Goal: Information Seeking & Learning: Learn about a topic

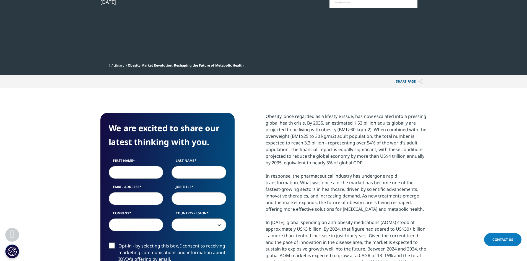
scroll to position [166, 0]
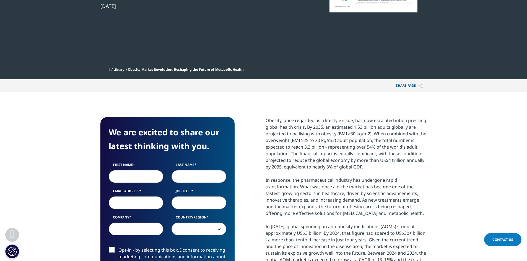
drag, startPoint x: 268, startPoint y: 121, endPoint x: 366, endPoint y: 168, distance: 109.4
click at [366, 168] on div "Obesity, once regarded as a lifestyle issue, has now escalated into a pressing …" at bounding box center [345, 220] width 161 height 206
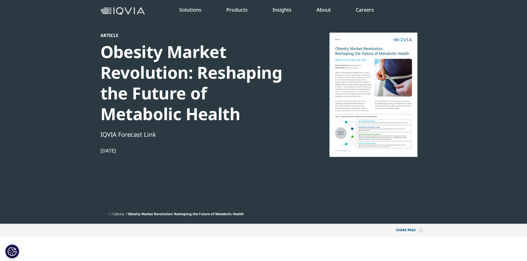
scroll to position [0, 0]
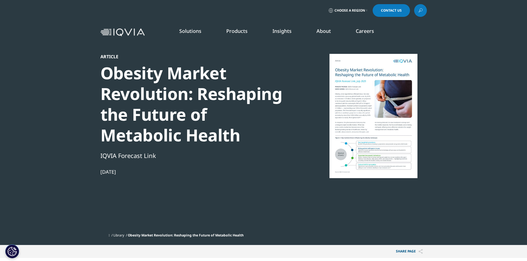
drag, startPoint x: 100, startPoint y: 174, endPoint x: 147, endPoint y: 169, distance: 46.4
click at [147, 169] on div "[DATE]" at bounding box center [195, 172] width 190 height 7
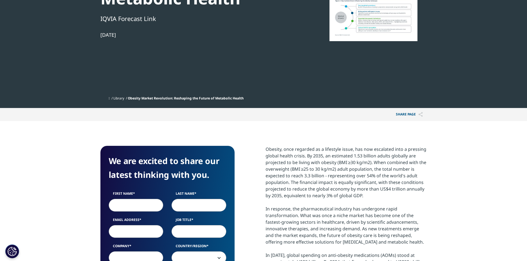
scroll to position [221, 0]
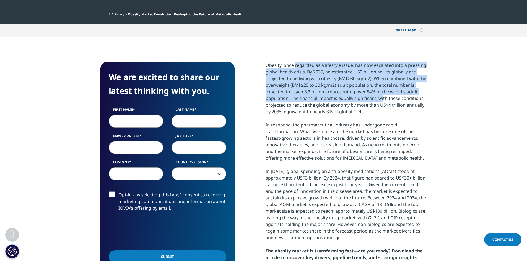
drag, startPoint x: 269, startPoint y: 63, endPoint x: 358, endPoint y: 101, distance: 97.2
click at [358, 101] on div "Obesity, once regarded as a lifestyle issue, has now escalated into a pressing …" at bounding box center [345, 165] width 161 height 206
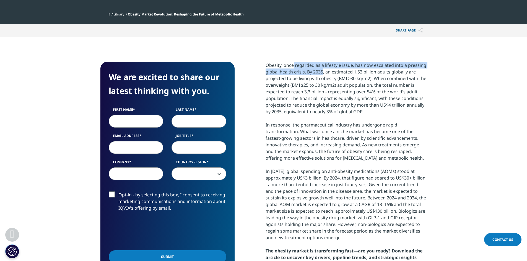
drag, startPoint x: 264, startPoint y: 64, endPoint x: 299, endPoint y: 70, distance: 35.5
click at [299, 71] on div "We are excited to share our latest thinking with you. First Name Last Name Emai…" at bounding box center [263, 172] width 326 height 220
click at [305, 70] on div "Obesity, once regarded as a lifestyle issue, has now escalated into a pressing …" at bounding box center [345, 165] width 161 height 206
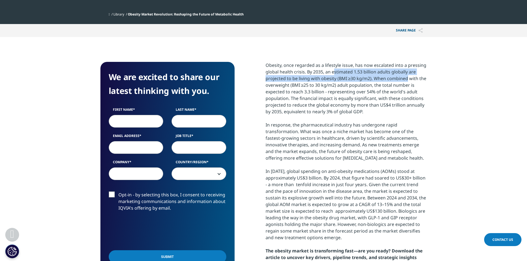
drag, startPoint x: 307, startPoint y: 71, endPoint x: 375, endPoint y: 76, distance: 67.9
click at [375, 76] on div "Obesity, once regarded as a lifestyle issue, has now escalated into a pressing …" at bounding box center [345, 165] width 161 height 206
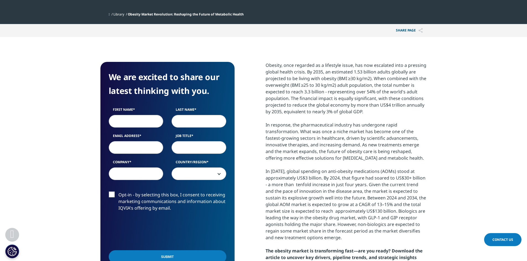
click at [366, 85] on div "Obesity, once regarded as a lifestyle issue, has now escalated into a pressing …" at bounding box center [345, 165] width 161 height 206
drag, startPoint x: 373, startPoint y: 86, endPoint x: 373, endPoint y: 114, distance: 27.9
click at [373, 114] on div "Obesity, once regarded as a lifestyle issue, has now escalated into a pressing …" at bounding box center [345, 165] width 161 height 206
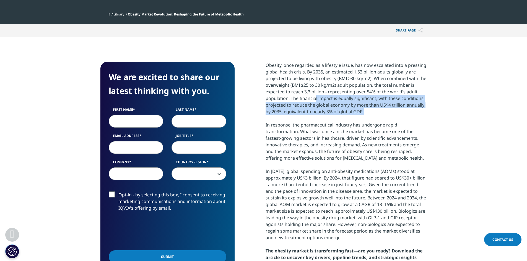
drag, startPoint x: 367, startPoint y: 116, endPoint x: 289, endPoint y: 99, distance: 79.7
click at [289, 99] on div "Obesity, once regarded as a lifestyle issue, has now escalated into a pressing …" at bounding box center [345, 165] width 161 height 206
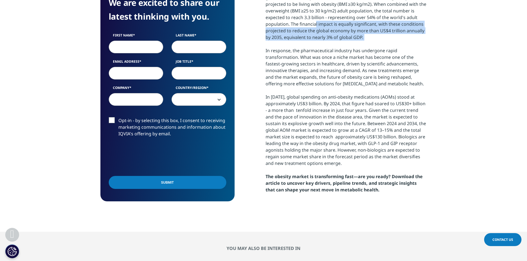
scroll to position [304, 0]
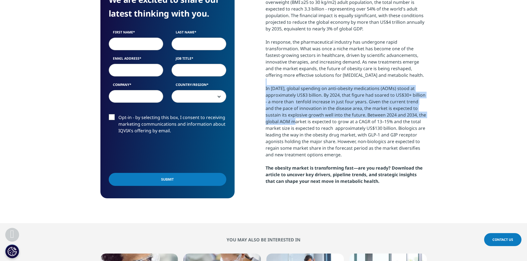
drag, startPoint x: 267, startPoint y: 85, endPoint x: 283, endPoint y: 120, distance: 38.1
click at [283, 120] on div "Obesity, once regarded as a lifestyle issue, has now escalated into a pressing …" at bounding box center [345, 82] width 161 height 206
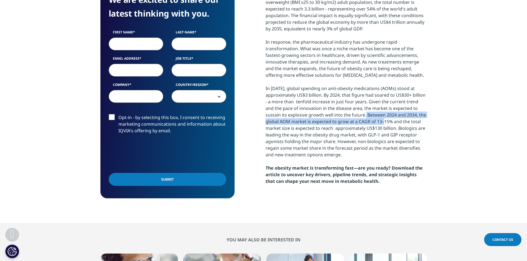
drag, startPoint x: 350, startPoint y: 112, endPoint x: 370, endPoint y: 121, distance: 22.4
click at [370, 121] on div "Obesity, once regarded as a lifestyle issue, has now escalated into a pressing …" at bounding box center [345, 82] width 161 height 206
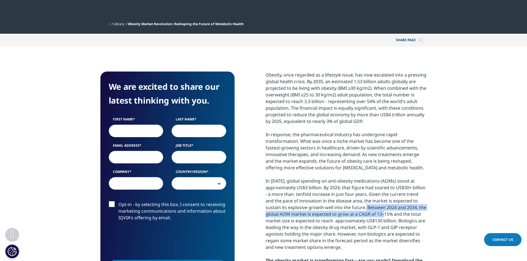
scroll to position [221, 0]
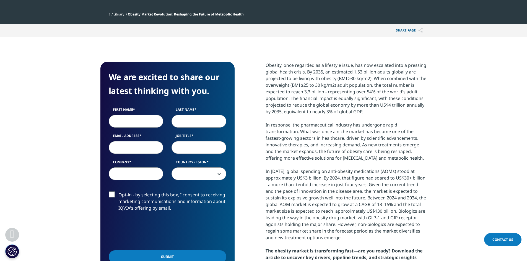
click at [368, 187] on div "Obesity, once regarded as a lifestyle issue, has now escalated into a pressing …" at bounding box center [345, 165] width 161 height 206
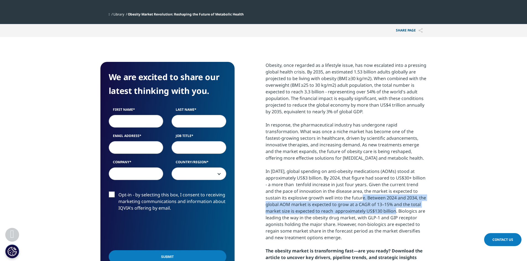
drag, startPoint x: 348, startPoint y: 197, endPoint x: 380, endPoint y: 210, distance: 35.0
click at [380, 210] on div "Obesity, once regarded as a lifestyle issue, has now escalated into a pressing …" at bounding box center [345, 165] width 161 height 206
copy div ". Between 2024 and 2034, the global AOM market is expected to grow at a CAGR of…"
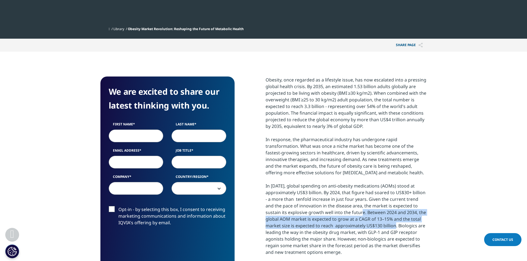
scroll to position [166, 0]
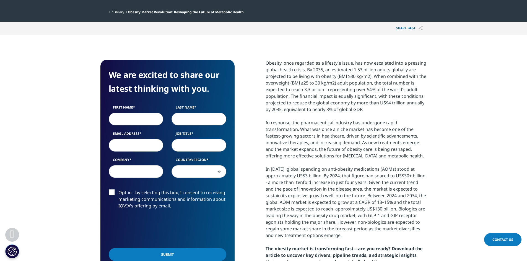
scroll to position [194, 0]
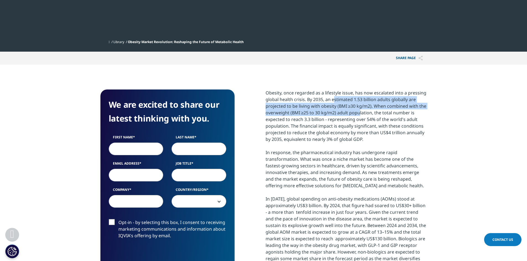
drag, startPoint x: 306, startPoint y: 100, endPoint x: 332, endPoint y: 112, distance: 28.2
click at [332, 112] on div "Obesity, once regarded as a lifestyle issue, has now escalated into a pressing …" at bounding box center [345, 193] width 161 height 206
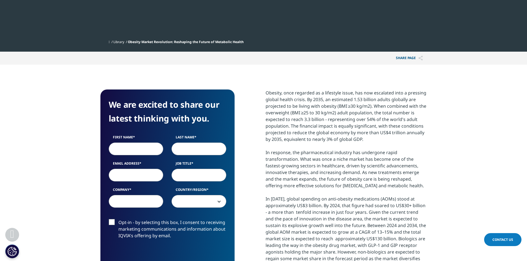
click at [334, 126] on div "Obesity, once regarded as a lifestyle issue, has now escalated into a pressing …" at bounding box center [345, 193] width 161 height 206
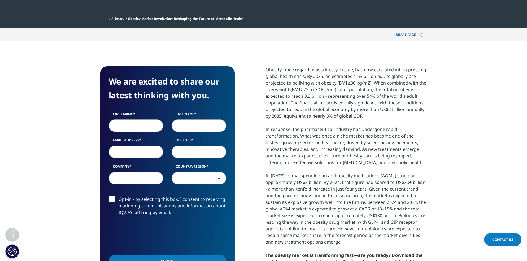
scroll to position [249, 0]
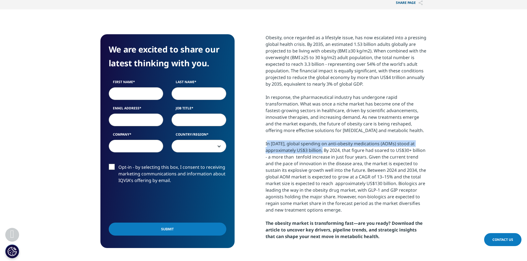
drag, startPoint x: 266, startPoint y: 145, endPoint x: 323, endPoint y: 150, distance: 56.9
click at [323, 150] on div "Obesity, once regarded as a lifestyle issue, has now escalated into a pressing …" at bounding box center [345, 137] width 161 height 206
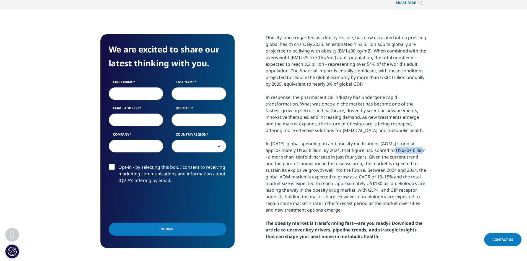
drag, startPoint x: 396, startPoint y: 149, endPoint x: 429, endPoint y: 148, distance: 32.9
click at [429, 148] on section "We are excited to share our latest thinking with you. First Name Last Name Emai…" at bounding box center [263, 143] width 527 height 269
drag, startPoint x: 430, startPoint y: 150, endPoint x: 333, endPoint y: 149, distance: 96.8
click at [333, 149] on section "We are excited to share our latest thinking with you. First Name Last Name Emai…" at bounding box center [263, 143] width 527 height 269
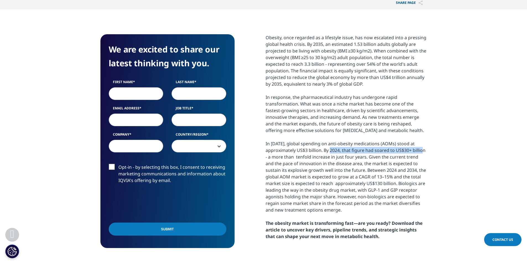
click at [333, 149] on div "Obesity, once regarded as a lifestyle issue, has now escalated into a pressing …" at bounding box center [345, 137] width 161 height 206
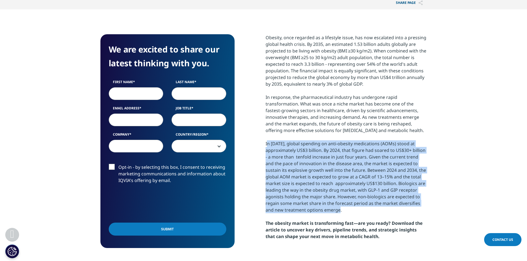
drag, startPoint x: 263, startPoint y: 142, endPoint x: 354, endPoint y: 213, distance: 114.4
click at [354, 213] on div "We are excited to share our latest thinking with you. First Name Last Name Emai…" at bounding box center [263, 144] width 326 height 220
copy div "In [DATE], global spending on anti-obesity medications (AOMs) stood at approxim…"
